Goal: Transaction & Acquisition: Purchase product/service

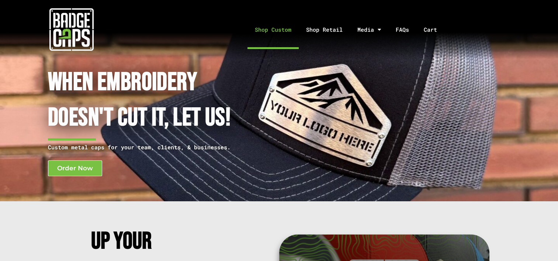
drag, startPoint x: 278, startPoint y: 25, endPoint x: 264, endPoint y: 32, distance: 15.5
click at [264, 32] on link "Shop Custom" at bounding box center [272, 29] width 51 height 39
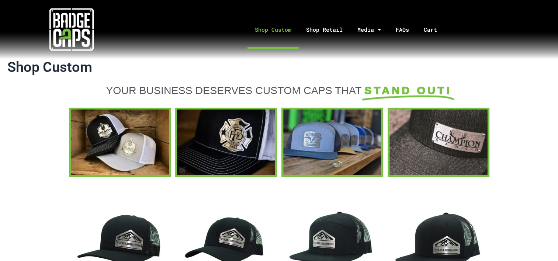
click at [89, 38] on img at bounding box center [71, 29] width 44 height 44
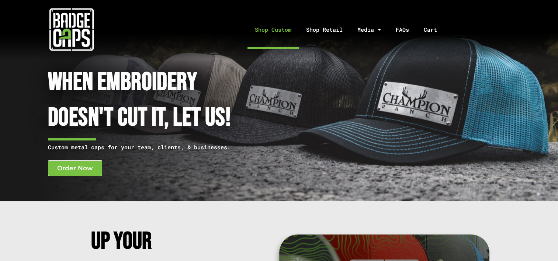
click at [273, 37] on link "Shop Custom" at bounding box center [272, 29] width 51 height 39
